Goal: Navigation & Orientation: Find specific page/section

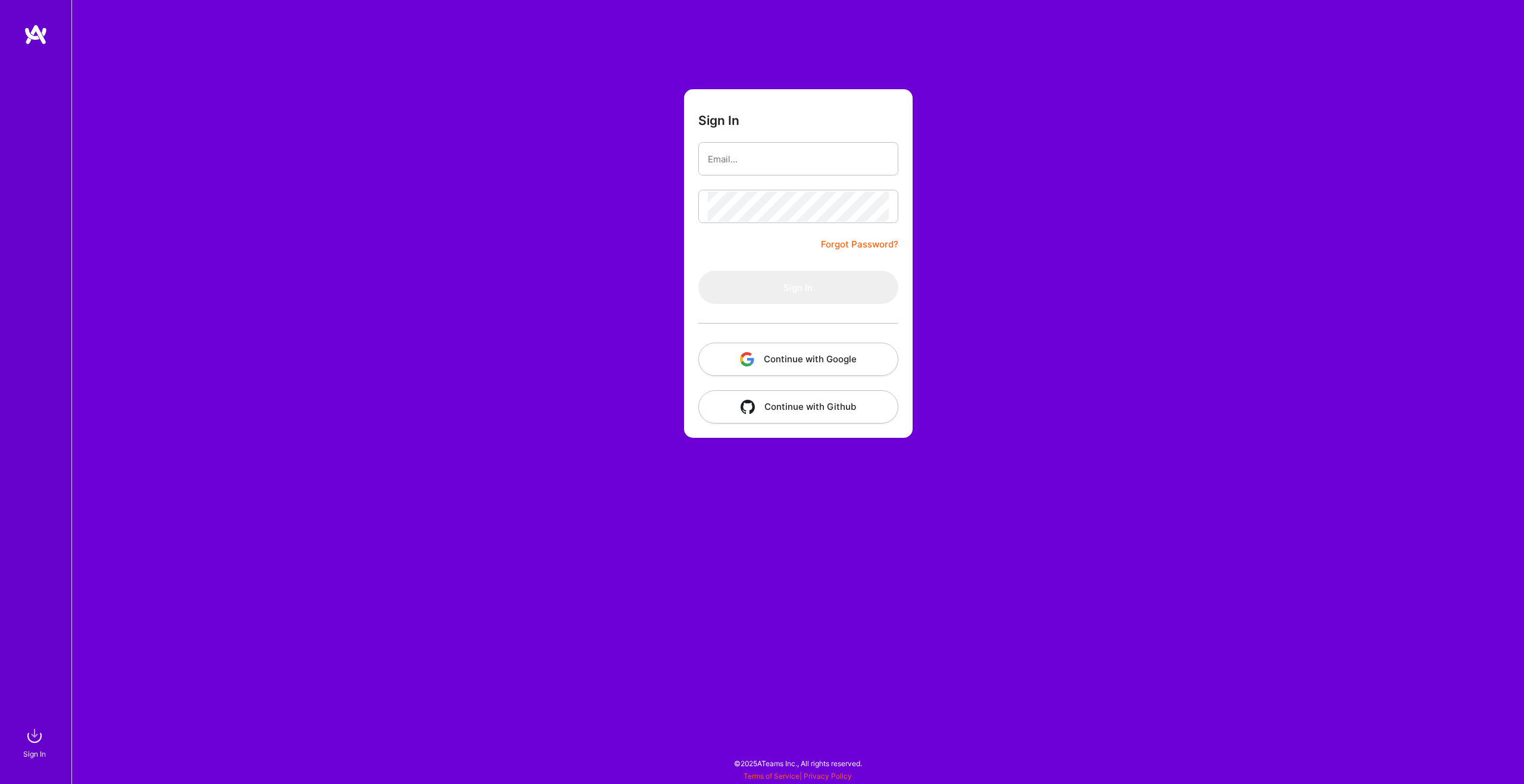
click at [815, 363] on button "Continue with Google" at bounding box center [799, 359] width 200 height 33
